Goal: Book appointment/travel/reservation

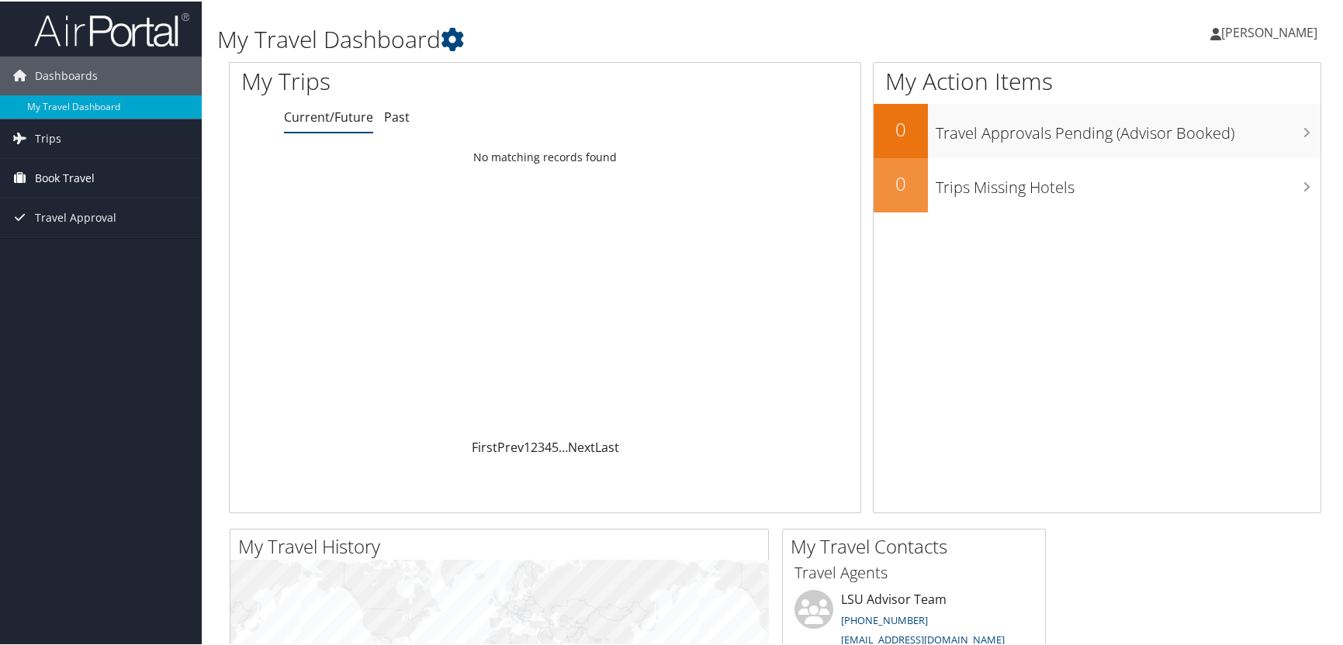
click at [83, 177] on span "Book Travel" at bounding box center [65, 176] width 60 height 39
click at [69, 223] on link "Book/Manage Online Trips" at bounding box center [101, 231] width 202 height 23
